Goal: Communication & Community: Answer question/provide support

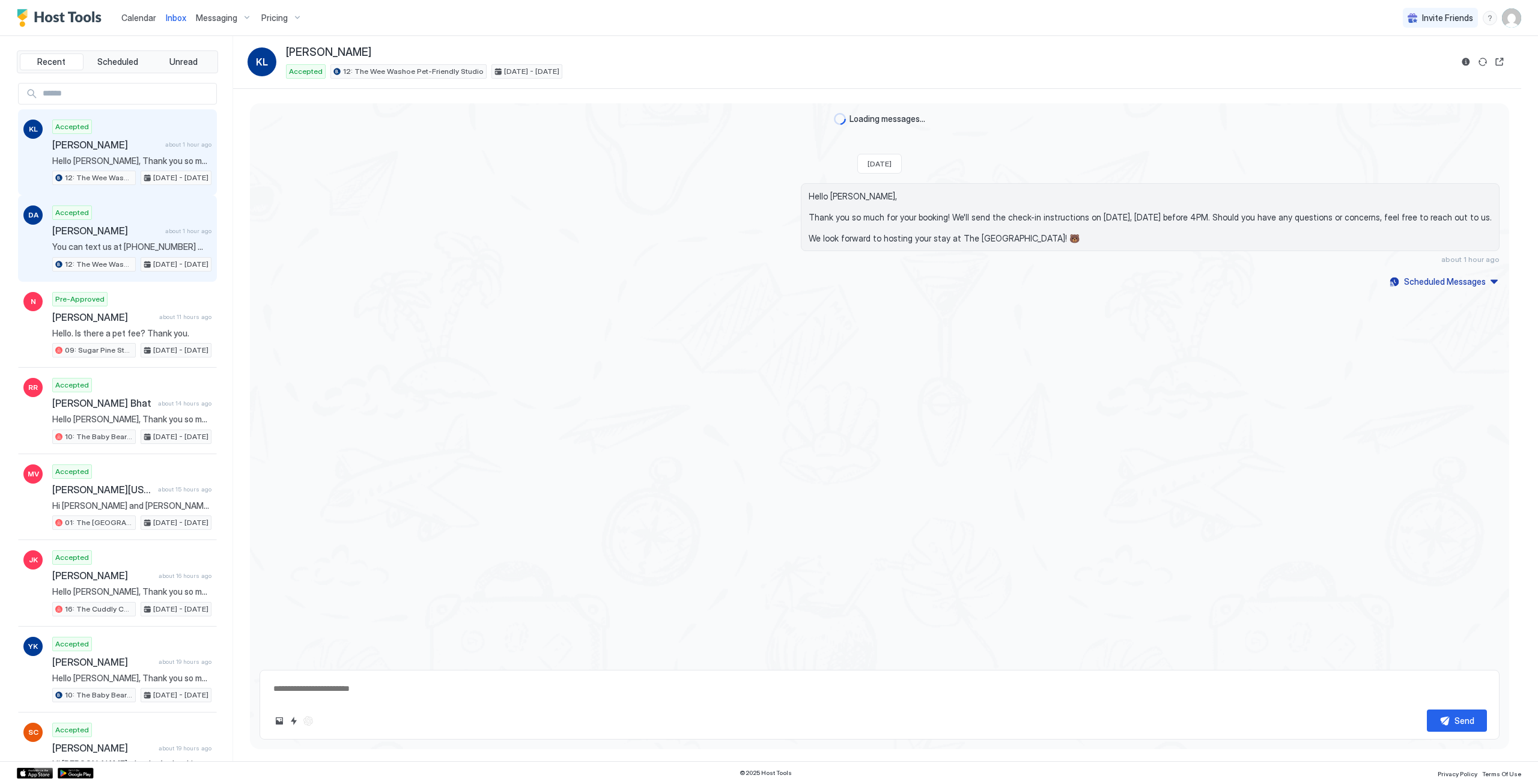
click at [141, 234] on span "[PERSON_NAME]" at bounding box center [106, 230] width 108 height 12
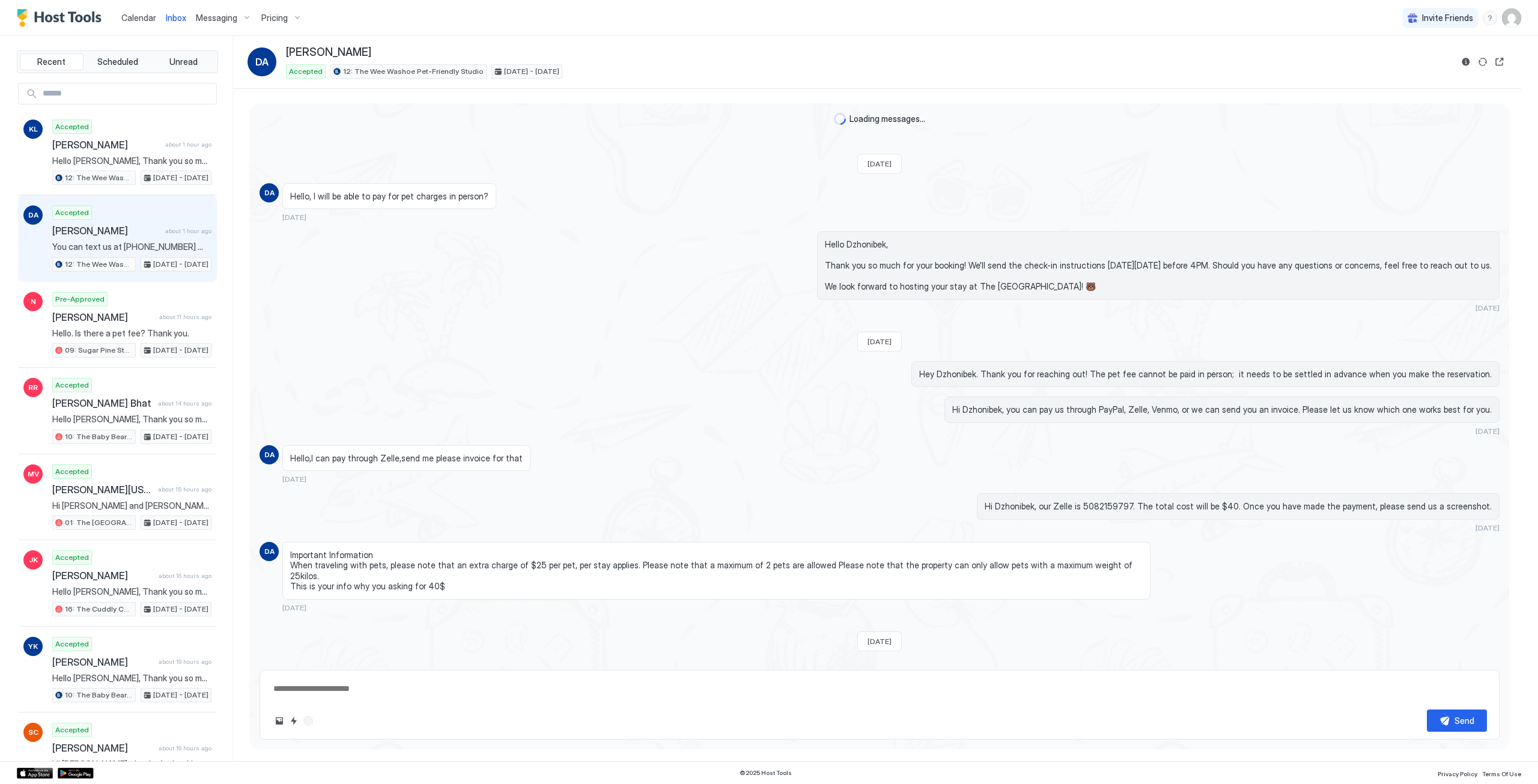
scroll to position [211, 0]
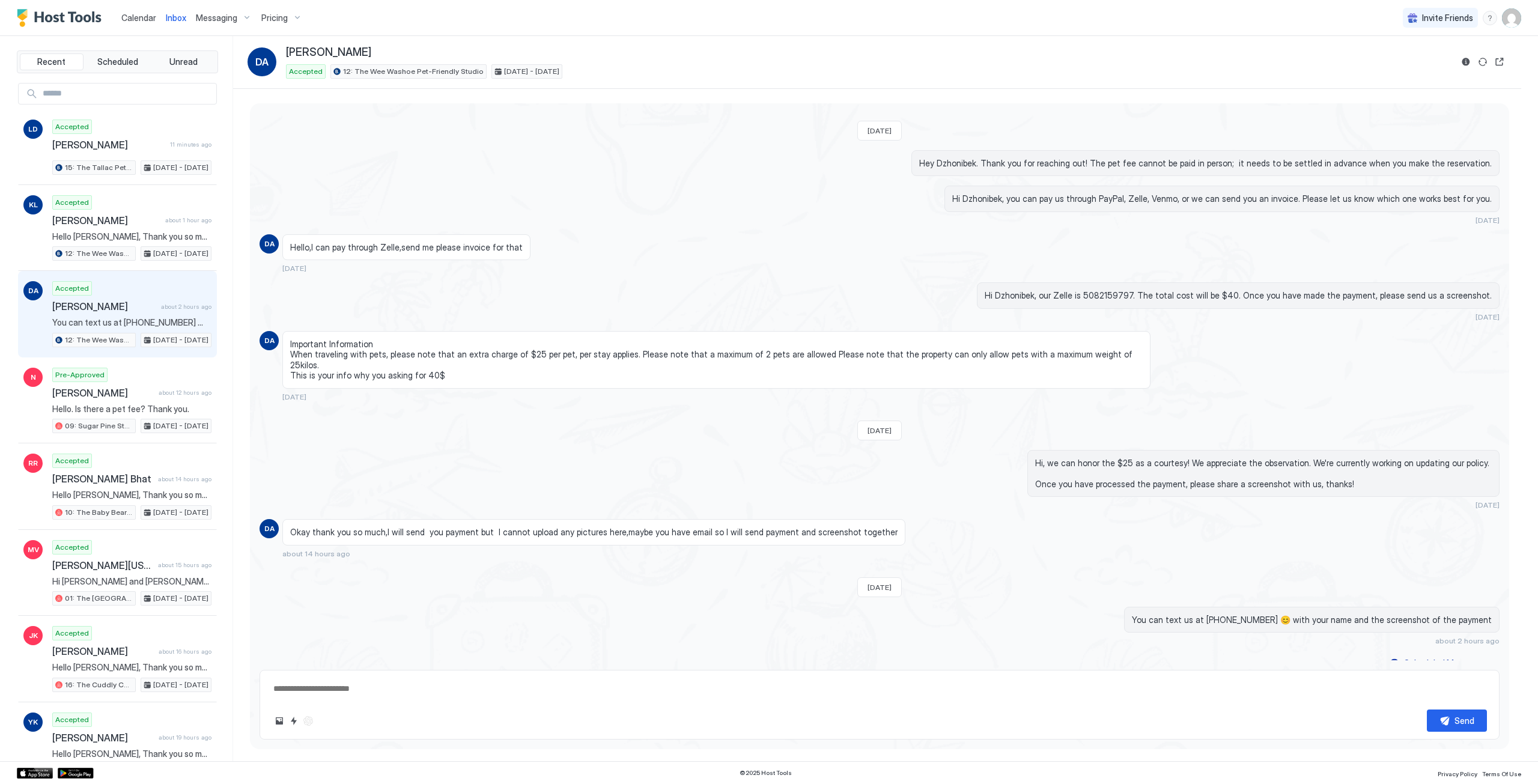
type textarea "*"
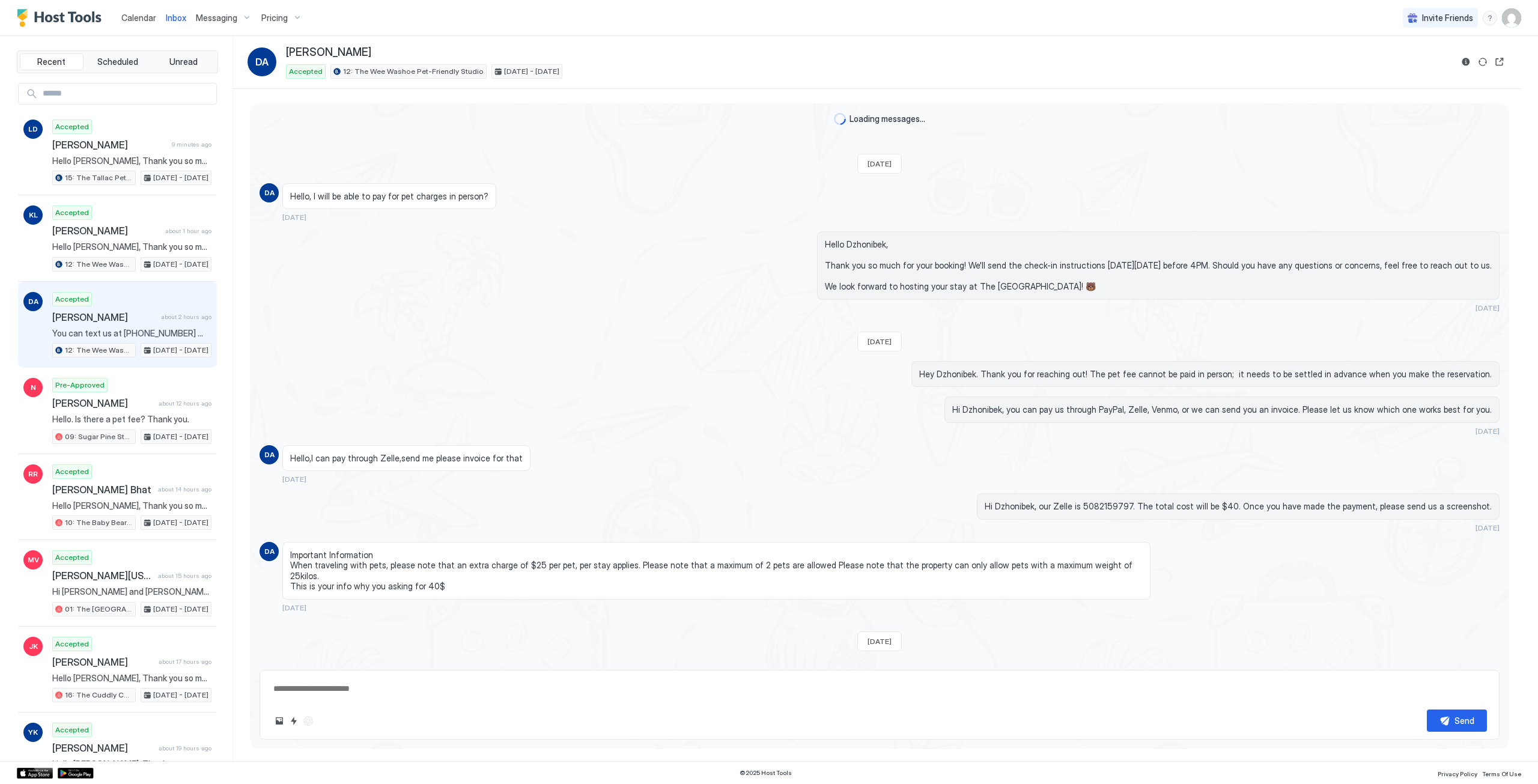
scroll to position [211, 0]
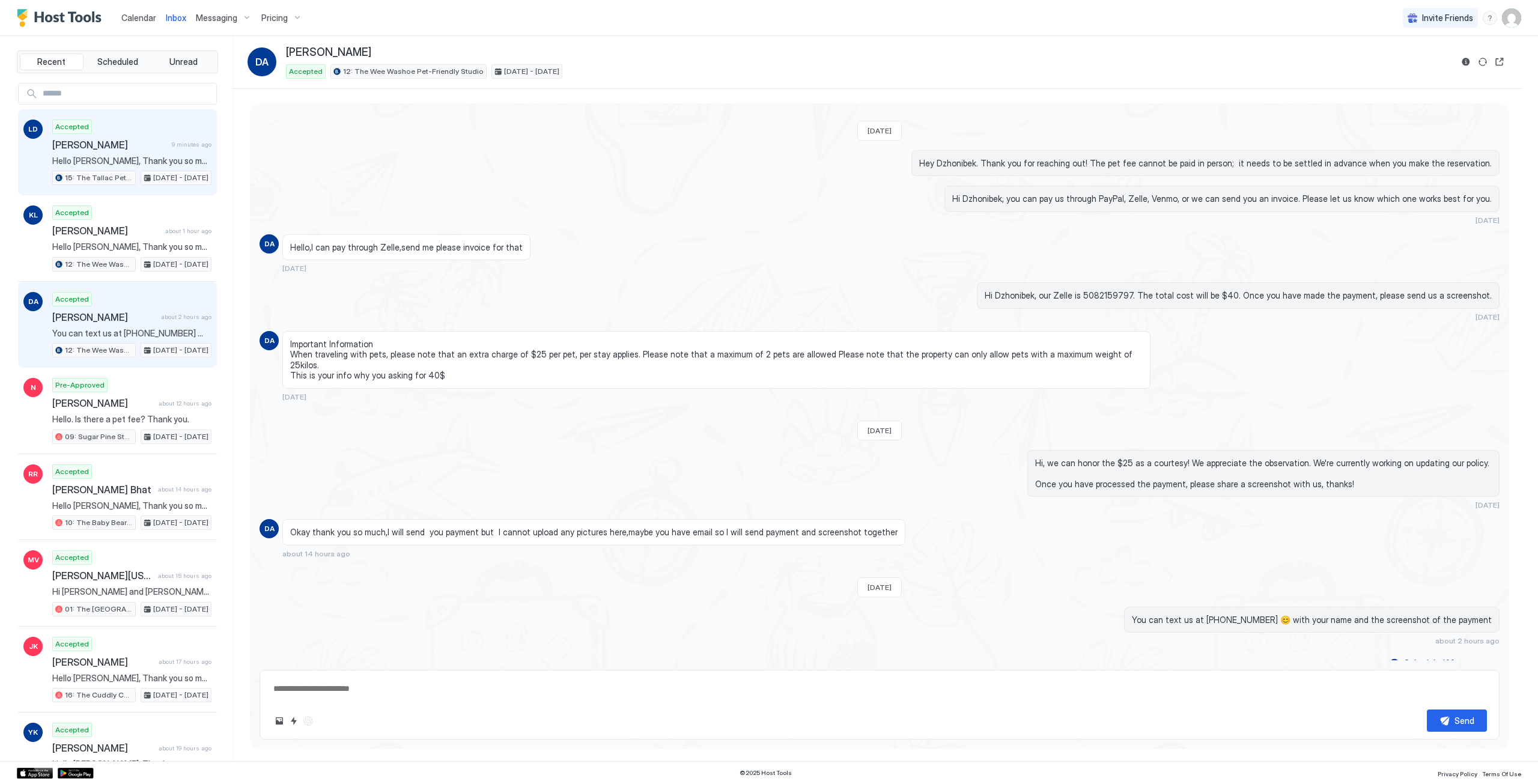
click at [156, 157] on span "Hello [PERSON_NAME], Thank you so much for your booking! We'll send the check-i…" at bounding box center [132, 161] width 159 height 11
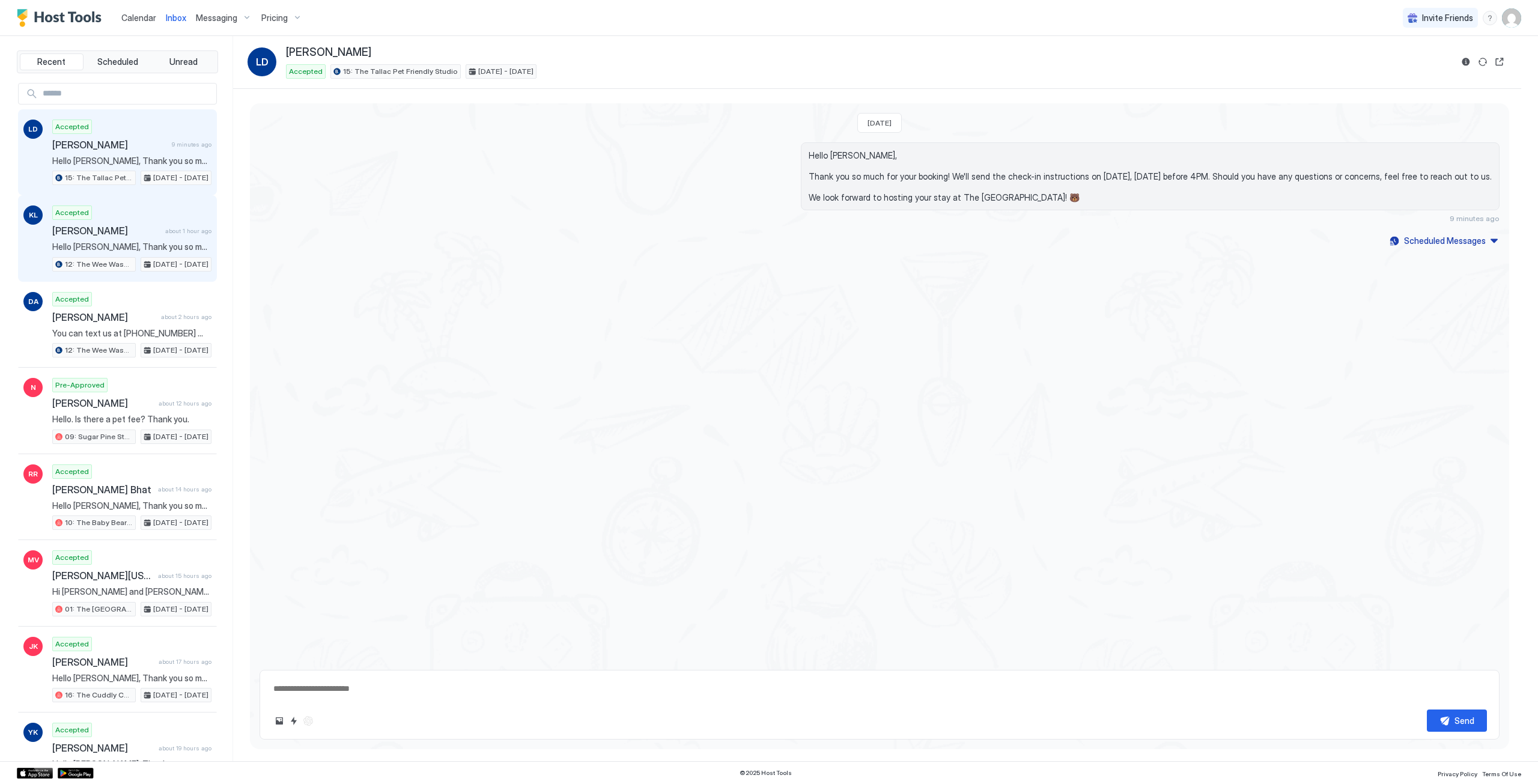
click at [98, 229] on span "[PERSON_NAME]" at bounding box center [106, 230] width 108 height 12
click at [339, 411] on div "Today Hello Katherine, Thank you so much for your booking! We'll send the check…" at bounding box center [879, 382] width 1259 height 558
type textarea "*"
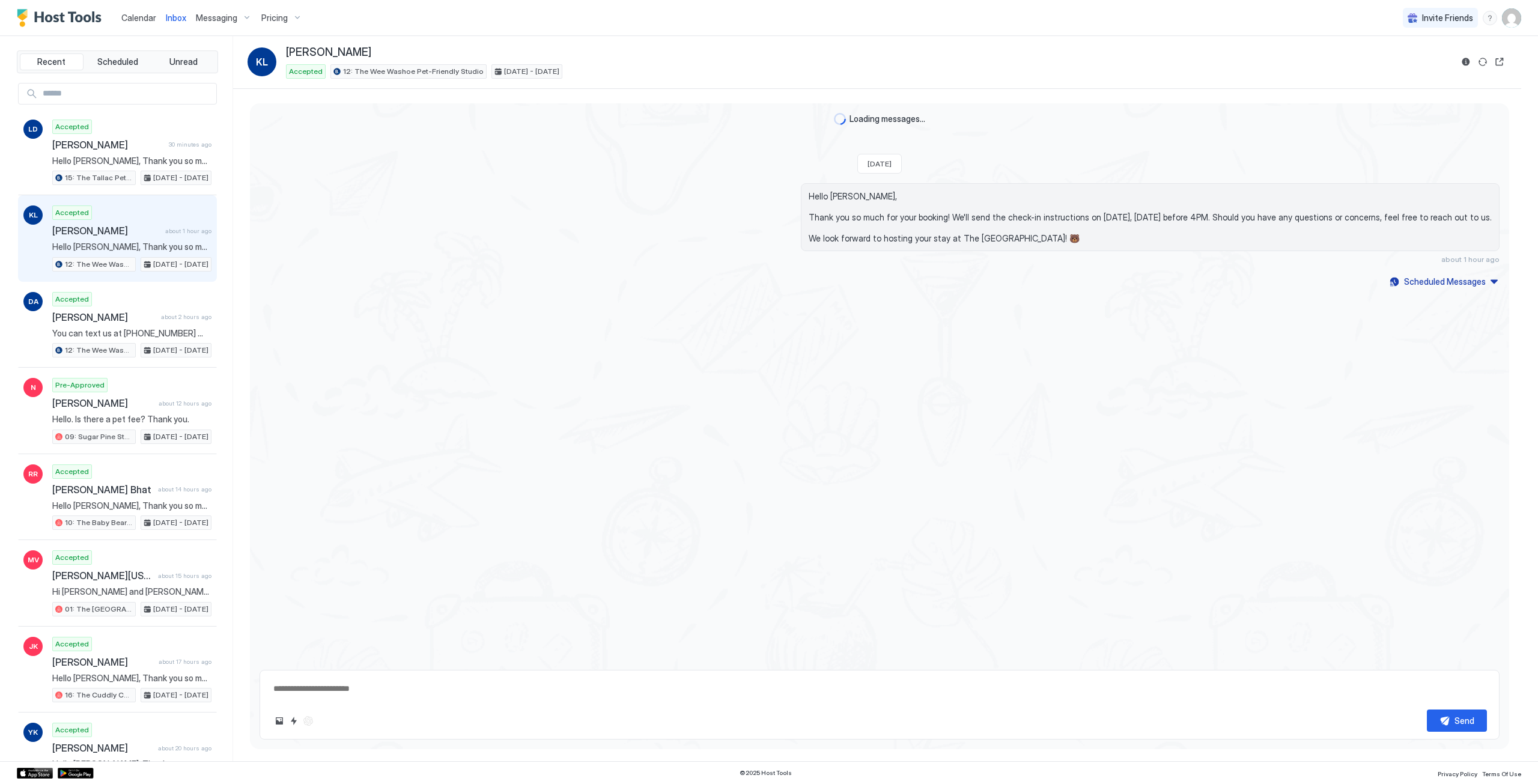
type textarea "*"
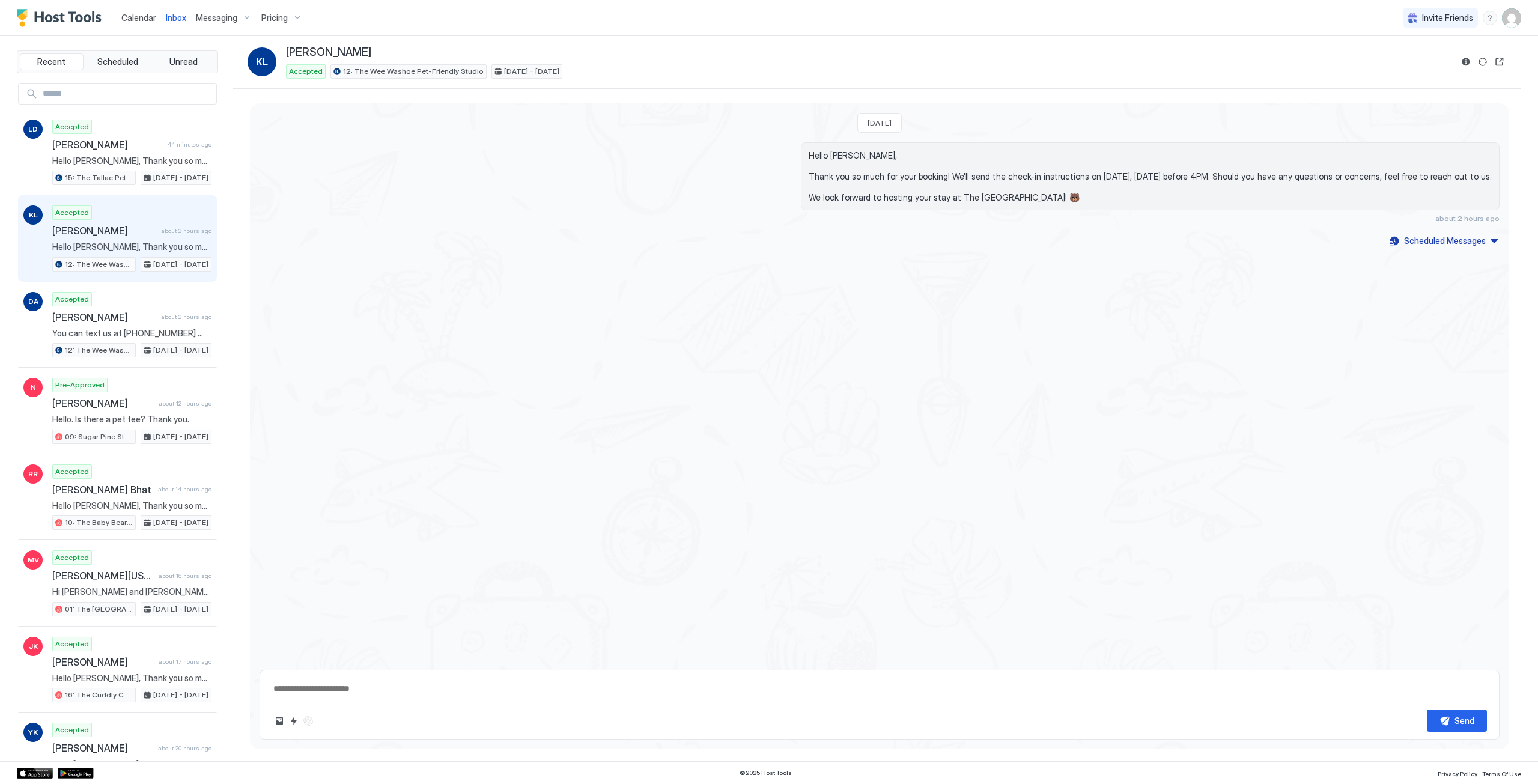
type textarea "*"
